Goal: Task Accomplishment & Management: Manage account settings

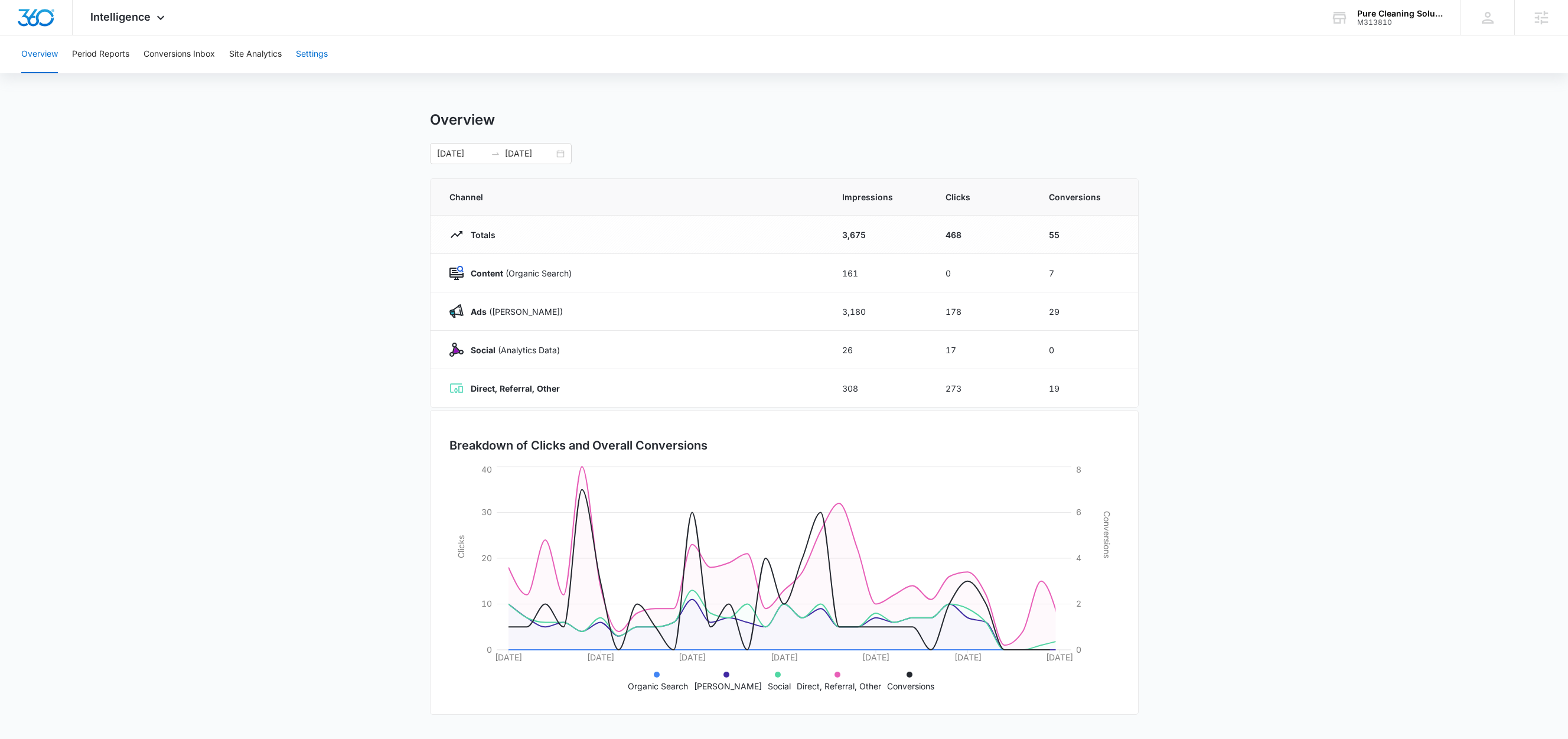
click at [323, 49] on button "Settings" at bounding box center [311, 54] width 32 height 38
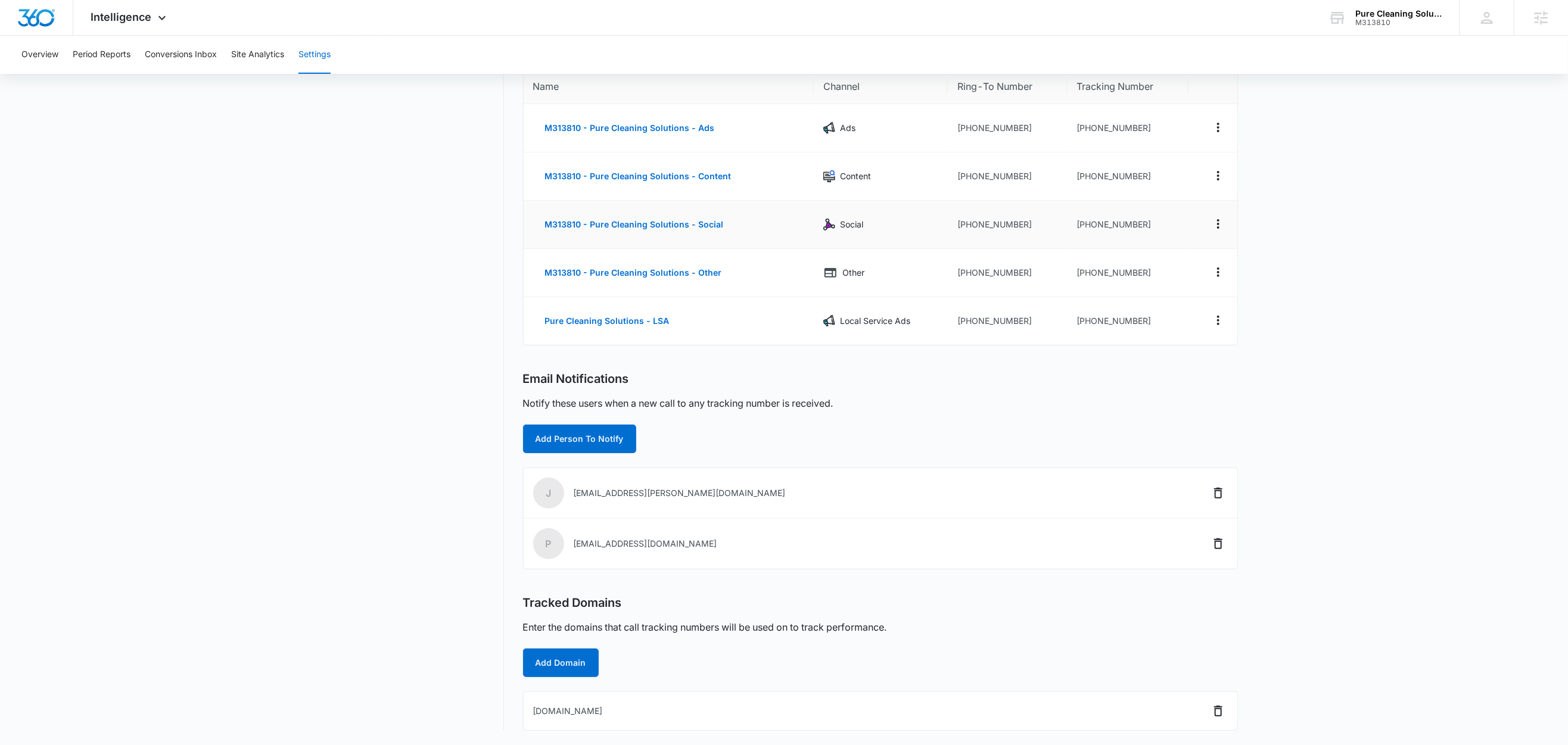
scroll to position [122, 0]
click at [1217, 709] on icon "Delete" at bounding box center [1219, 711] width 8 height 11
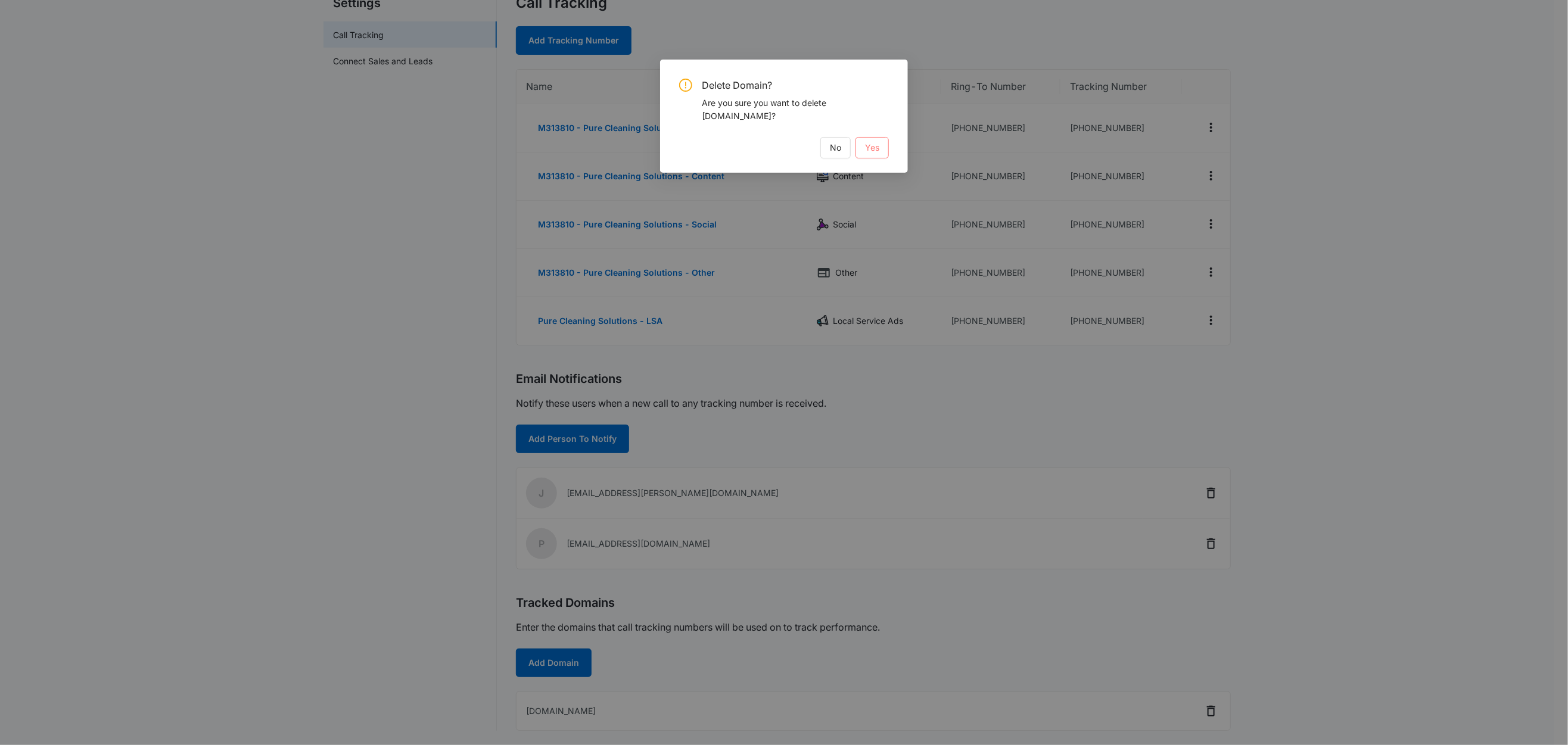
click at [879, 146] on span "Yes" at bounding box center [872, 148] width 14 height 13
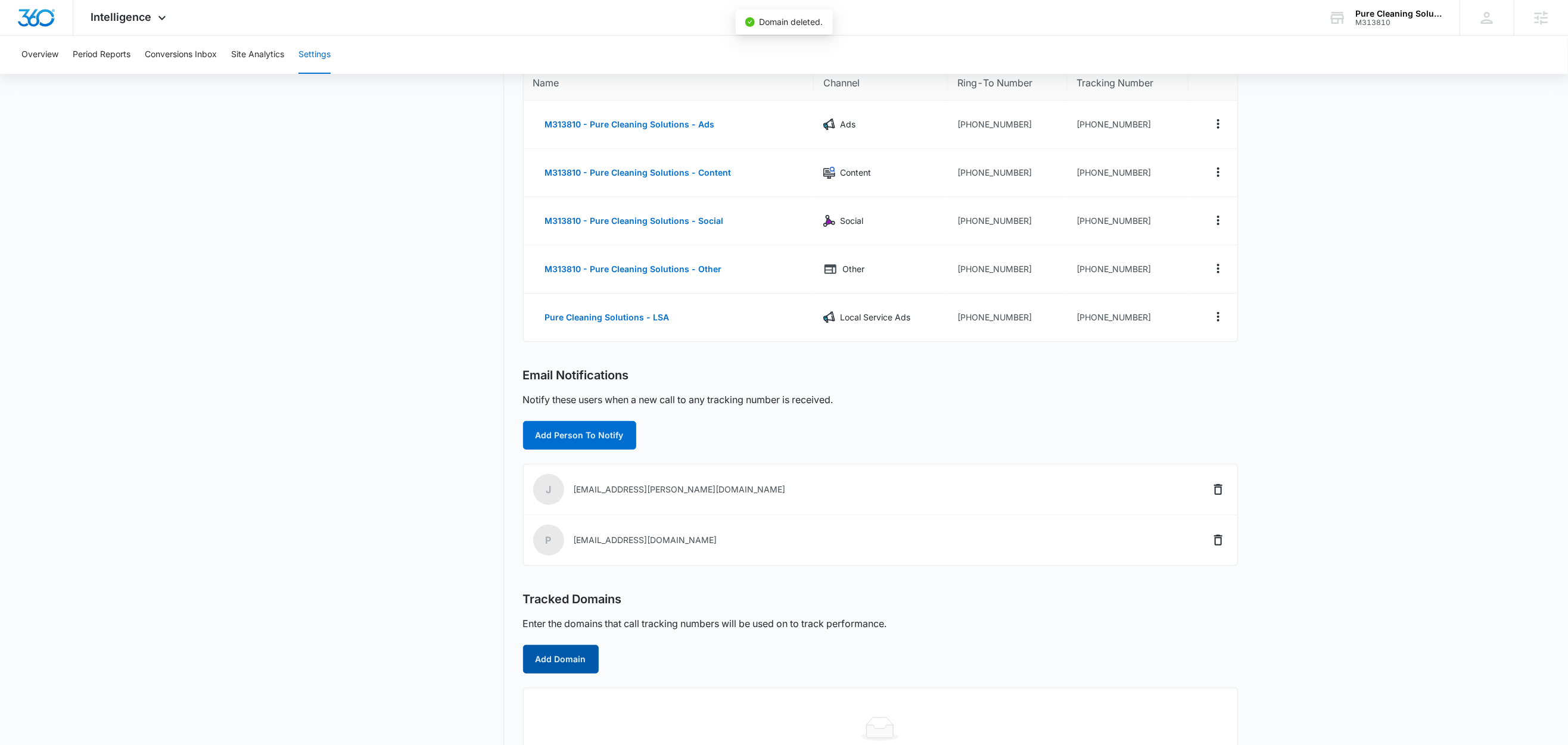
click at [546, 666] on button "Add Domain" at bounding box center [561, 659] width 76 height 29
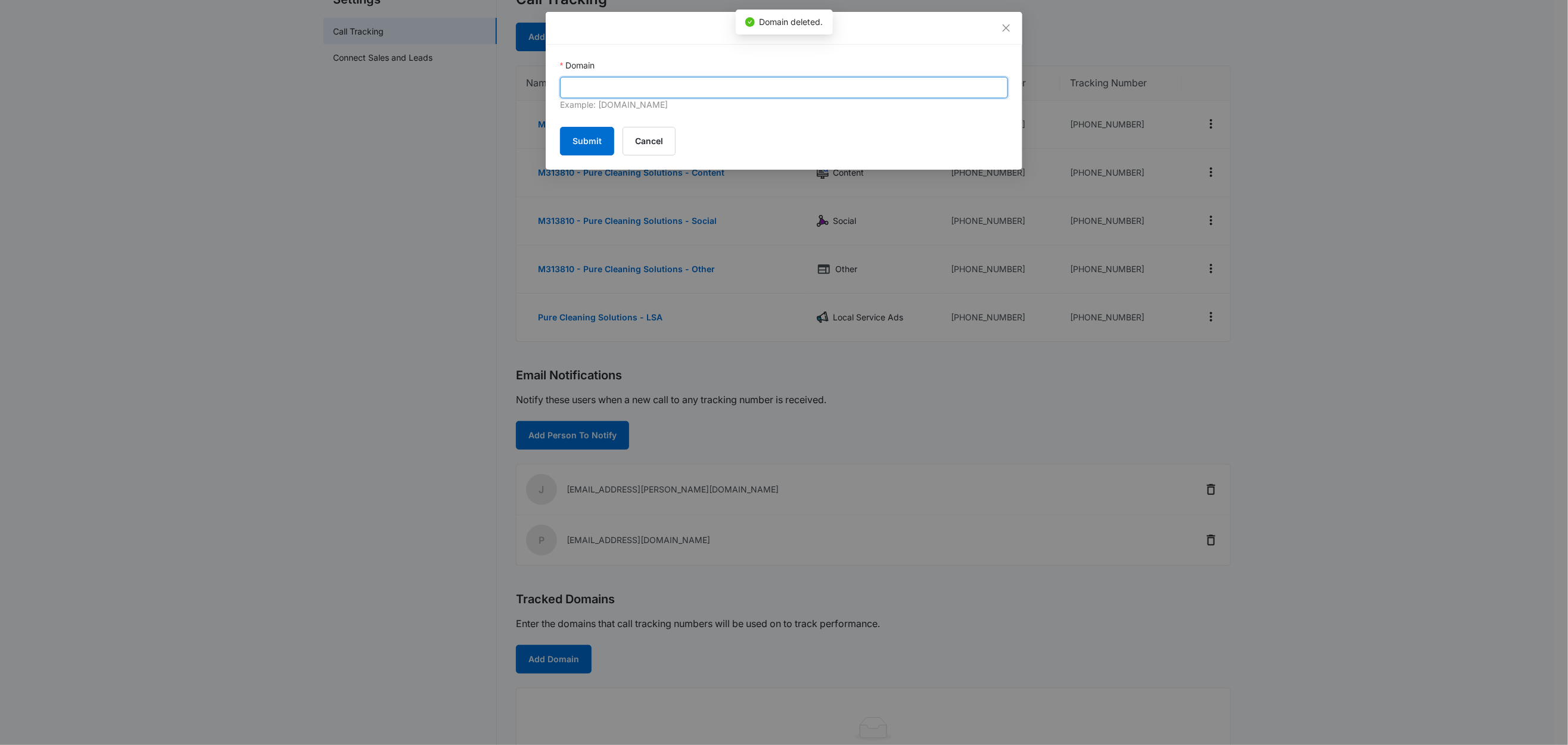
click at [649, 79] on input "Domain" at bounding box center [784, 88] width 448 height 21
paste input "[DOMAIN_NAME]"
type input "[DOMAIN_NAME]"
click at [596, 132] on button "Submit" at bounding box center [587, 141] width 54 height 29
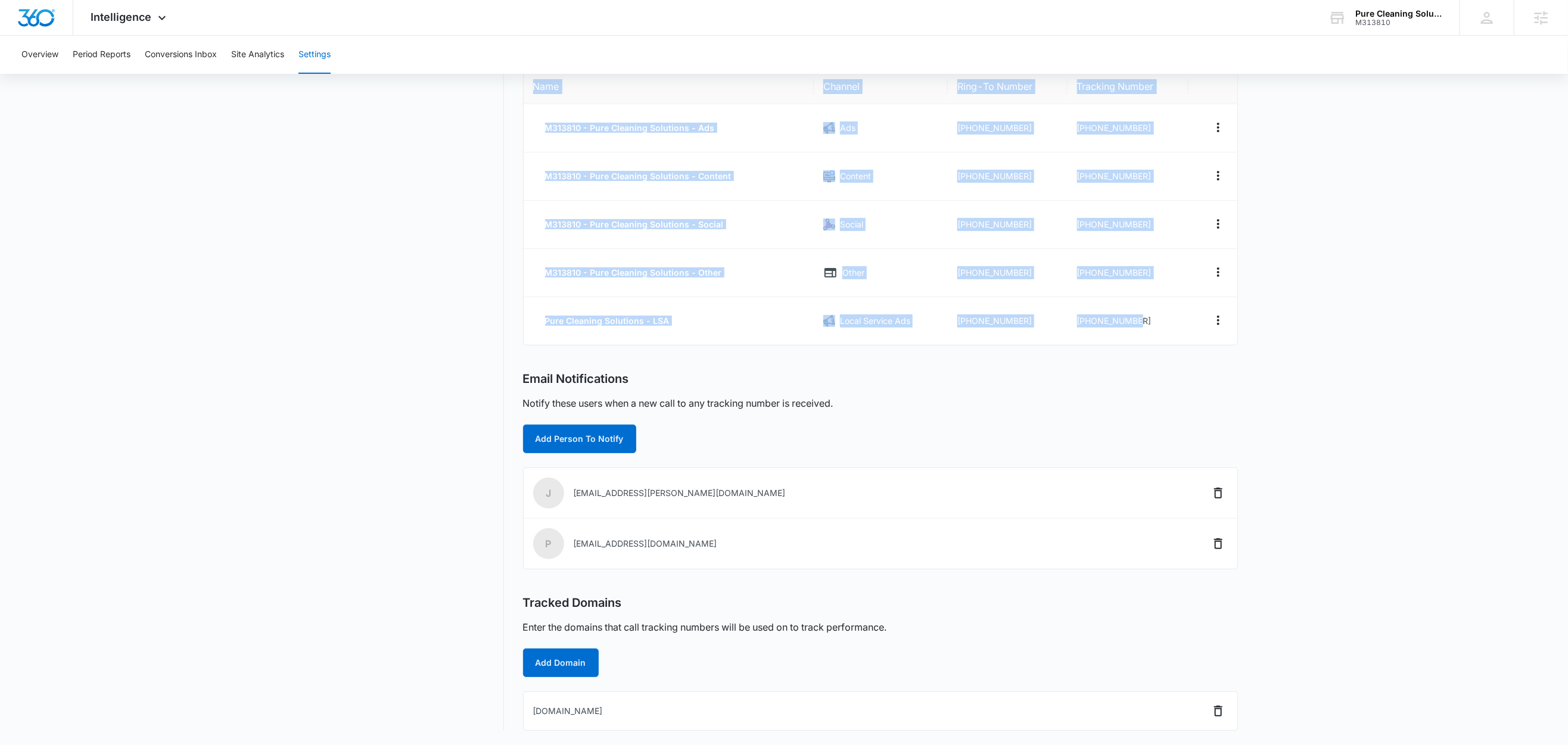
drag, startPoint x: 1166, startPoint y: 321, endPoint x: 525, endPoint y: 85, distance: 683.1
click at [525, 85] on table "Name Channel Ring-To Number Tracking Number M313810 - Pure Cleaning Solutions -…" at bounding box center [880, 207] width 714 height 276
copy table "Name Channel Ring-To Number Tracking Number M313810 - Pure Cleaning Solutions -…"
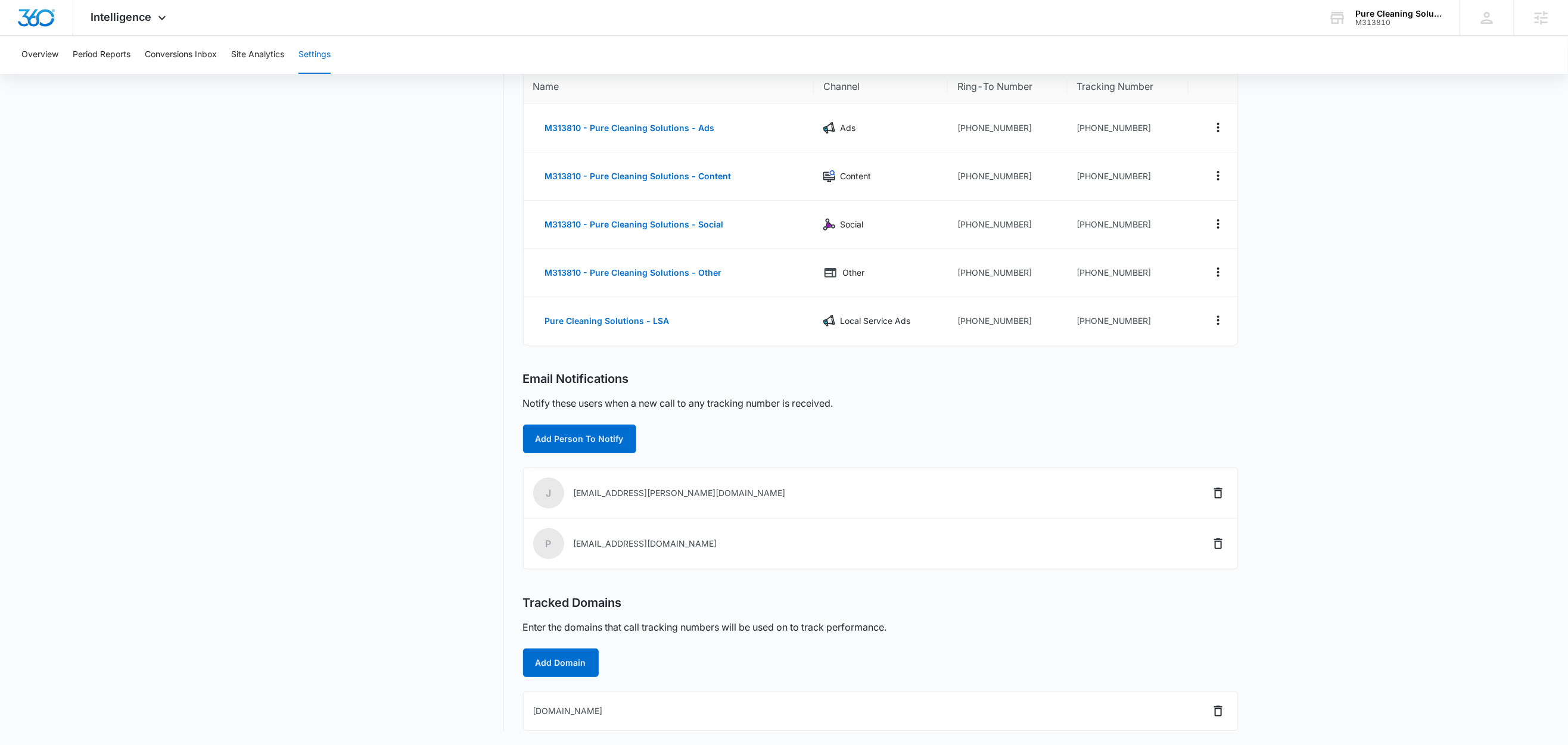
click at [1364, 167] on main "Settings Call Tracking Connect Sales and Leads Call Tracking Add Tracking Numbe…" at bounding box center [784, 370] width 1568 height 752
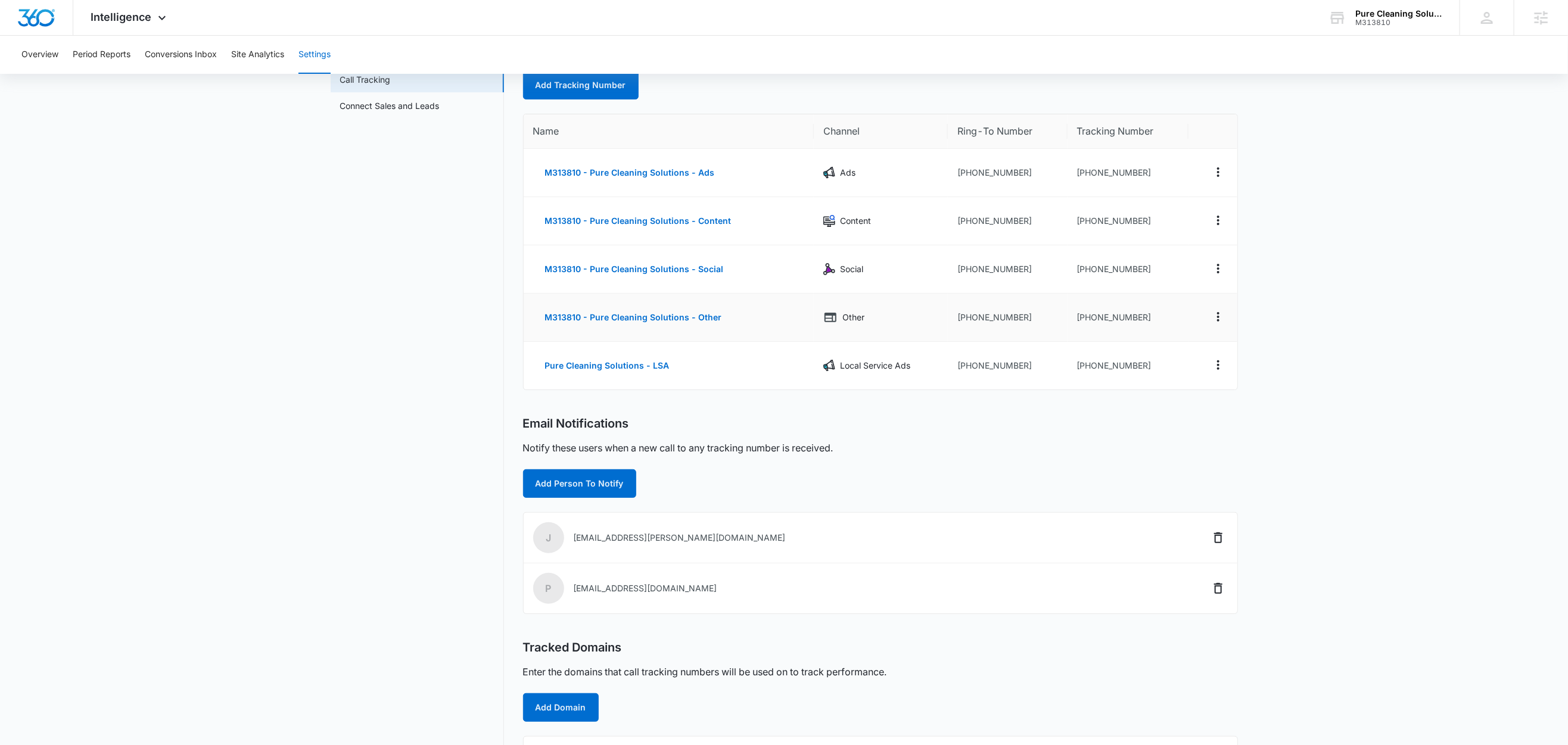
scroll to position [0, 0]
